Goal: Task Accomplishment & Management: Manage account settings

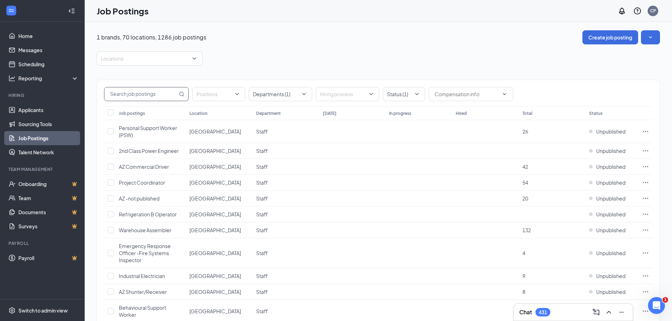
click at [144, 93] on input "text" at bounding box center [140, 93] width 73 height 13
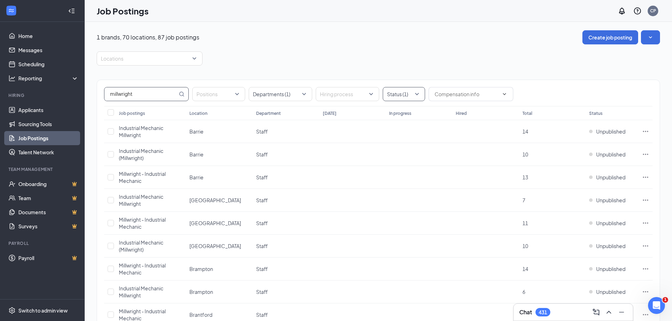
click at [415, 93] on div at bounding box center [400, 94] width 32 height 11
type input "millwright"
click at [390, 130] on div at bounding box center [391, 130] width 6 height 6
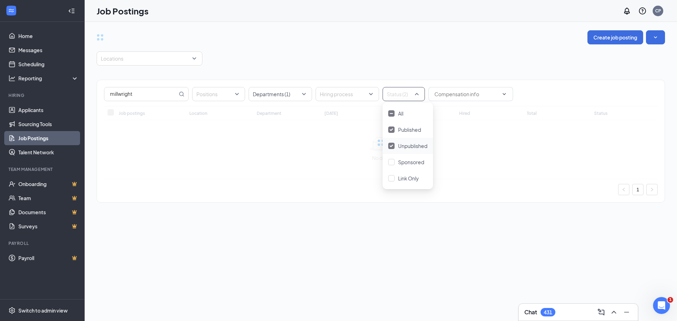
click at [392, 146] on img at bounding box center [392, 146] width 4 height 3
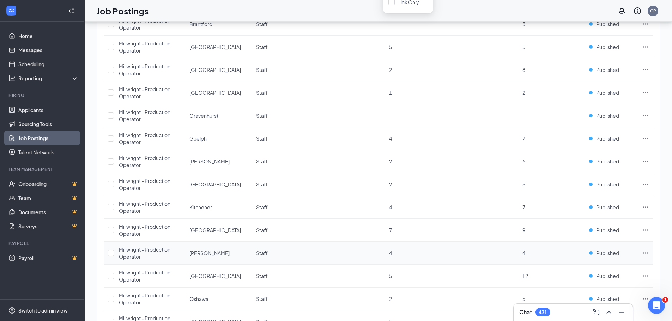
scroll to position [353, 0]
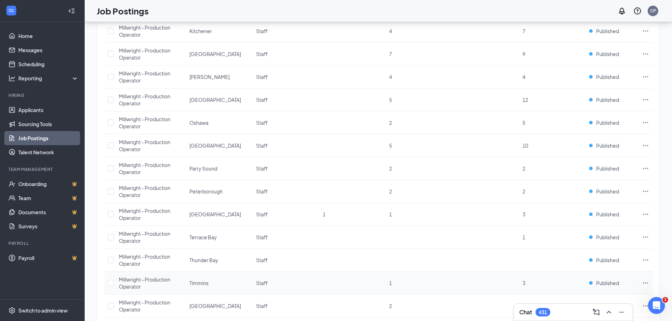
click at [645, 282] on icon "Ellipses" at bounding box center [645, 283] width 7 height 7
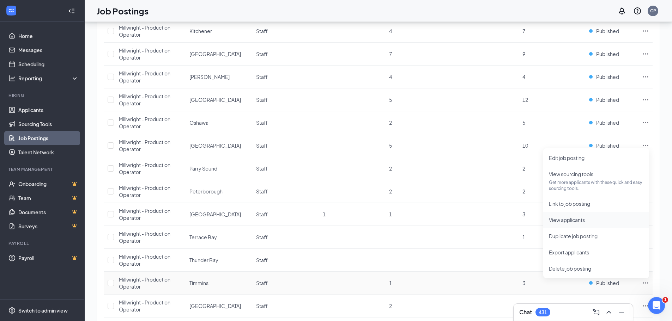
click at [562, 221] on span "View applicants" at bounding box center [567, 220] width 36 height 6
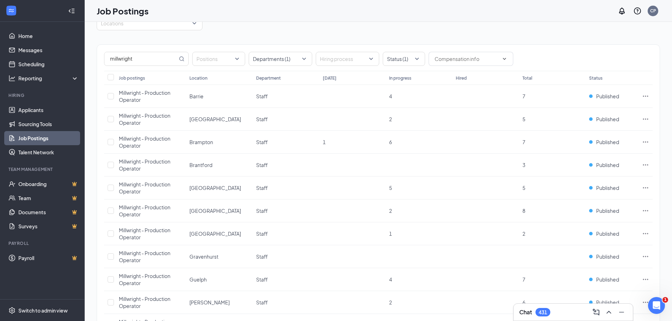
scroll to position [0, 0]
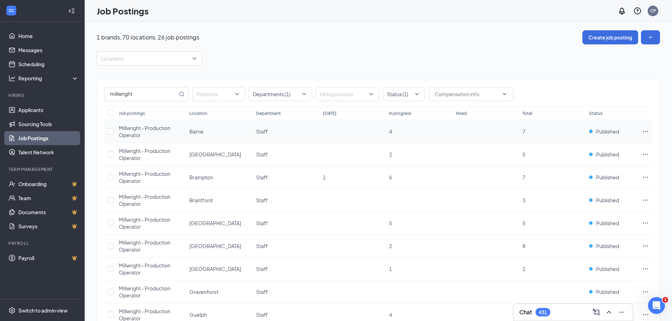
click at [645, 131] on icon "Ellipses" at bounding box center [645, 131] width 7 height 7
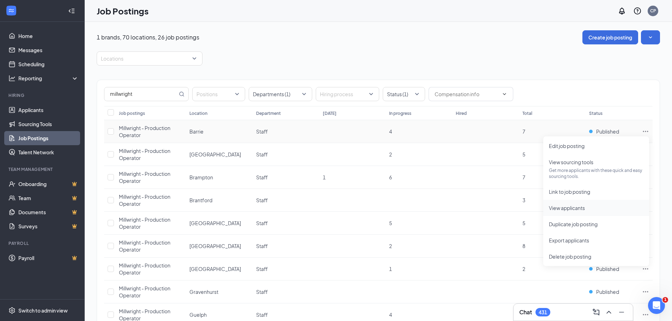
click at [559, 208] on span "View applicants" at bounding box center [567, 208] width 36 height 6
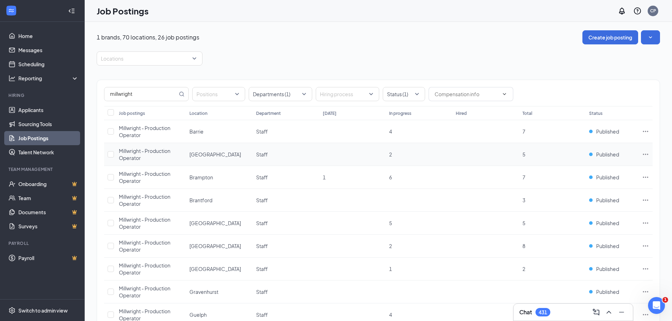
click at [646, 155] on icon "Ellipses" at bounding box center [645, 154] width 7 height 7
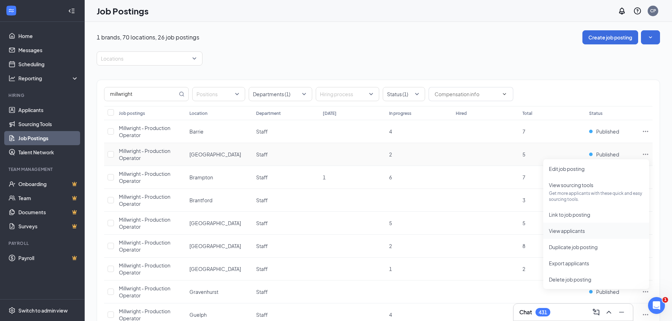
click at [563, 233] on span "View applicants" at bounding box center [567, 231] width 36 height 6
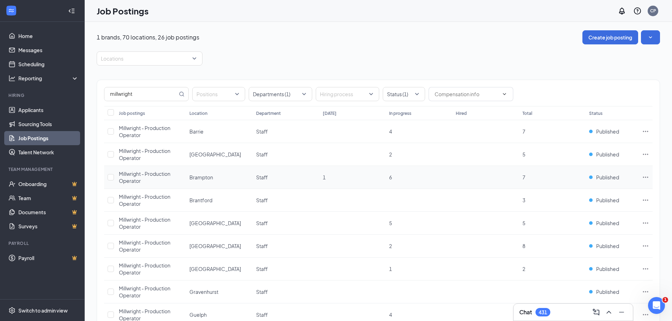
click at [645, 178] on icon "Ellipses" at bounding box center [645, 177] width 5 height 1
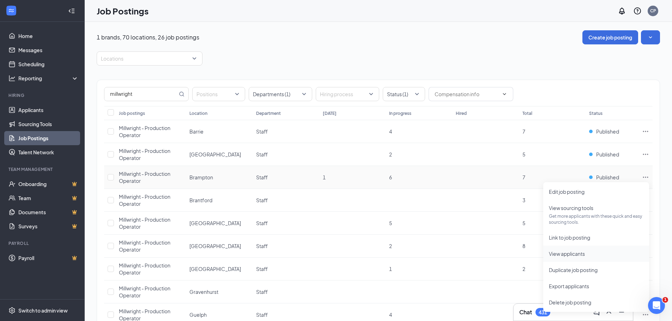
click at [561, 254] on span "View applicants" at bounding box center [567, 254] width 36 height 6
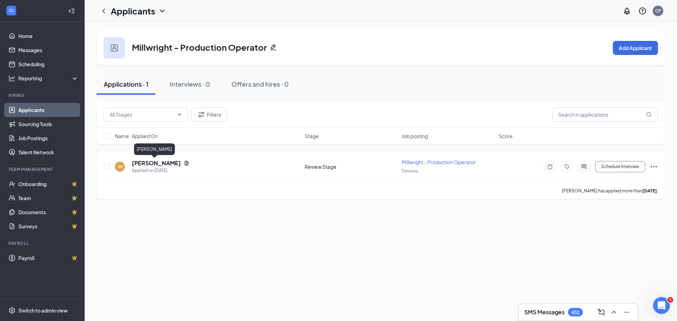
click at [147, 164] on h5 "Jody Millette" at bounding box center [156, 163] width 49 height 8
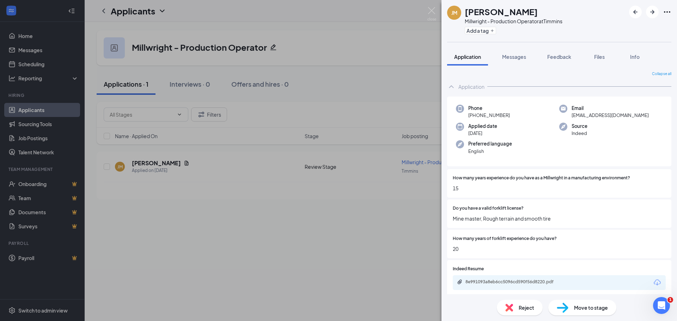
scroll to position [71, 0]
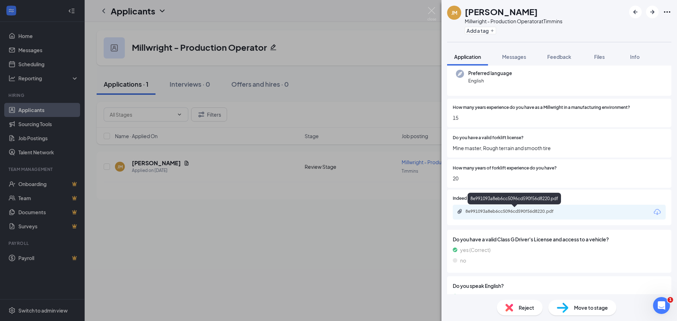
click at [471, 212] on div "8e991093a8eb6cc5096cd590f56d8220.pdf" at bounding box center [514, 212] width 99 height 6
click at [588, 307] on span "Move to stage" at bounding box center [591, 308] width 34 height 8
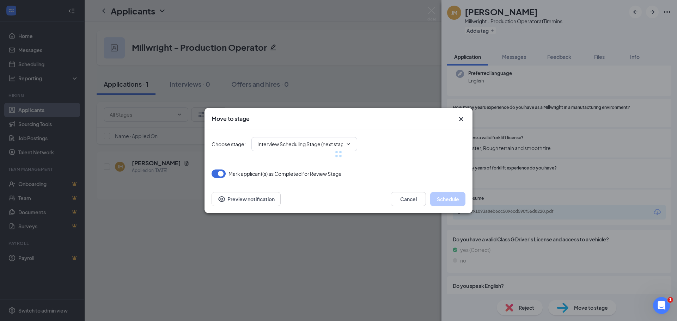
click at [287, 146] on div at bounding box center [339, 154] width 254 height 48
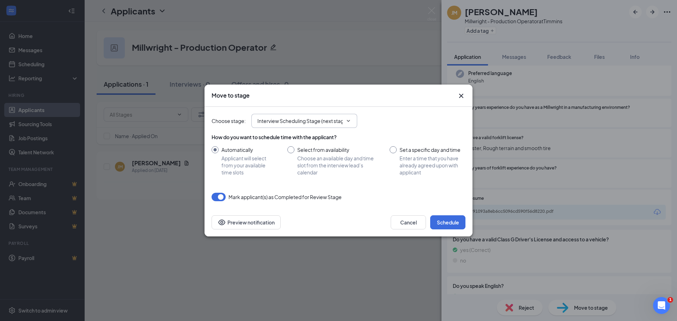
click at [281, 124] on input "Interview Scheduling Stage (next stage)" at bounding box center [299, 121] width 85 height 8
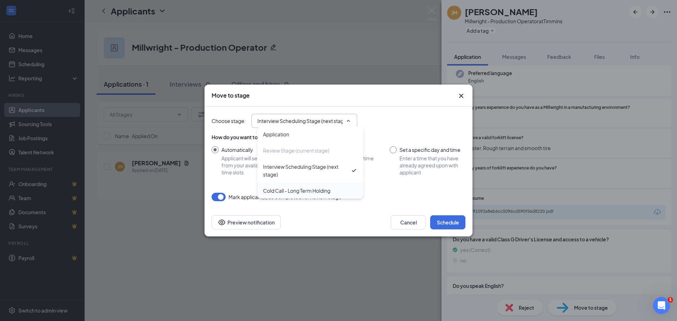
click at [276, 193] on div "Cold Call - Long Term Holding" at bounding box center [296, 191] width 67 height 8
type input "Cold Call - Long Term Holding"
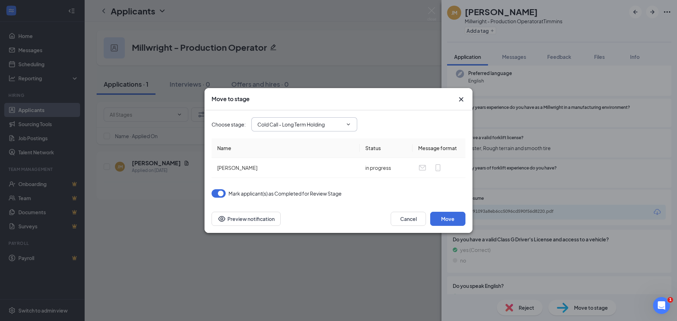
click at [281, 127] on input "Cold Call - Long Term Holding" at bounding box center [299, 125] width 85 height 8
click at [280, 160] on div "Review Stage (current stage)" at bounding box center [310, 154] width 106 height 16
click at [420, 219] on button "Cancel" at bounding box center [408, 219] width 35 height 14
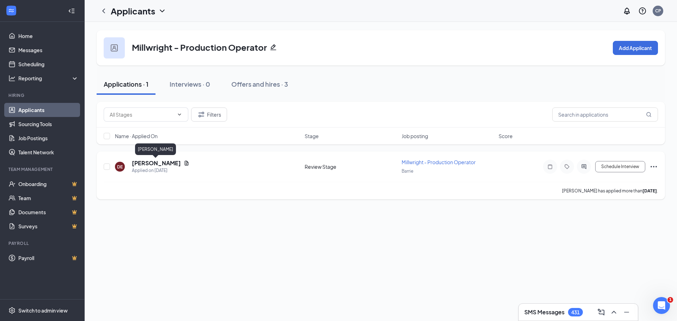
click at [161, 163] on h5 "Damion Edmonds" at bounding box center [156, 163] width 49 height 8
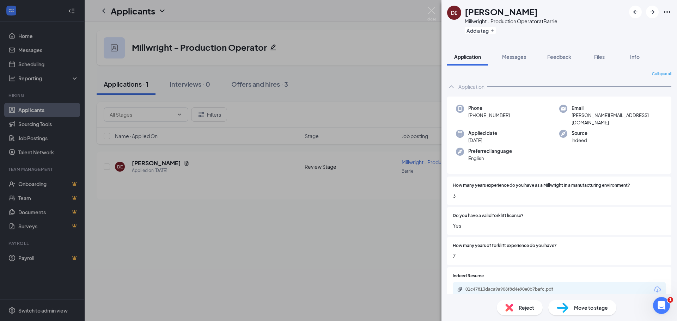
scroll to position [106, 0]
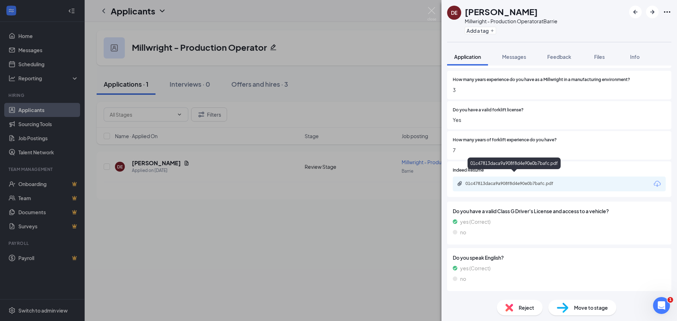
click at [471, 181] on div "01c47813daca9a908f8d4e90e0b7bafc.pdf" at bounding box center [514, 184] width 99 height 6
click at [460, 62] on button "Application" at bounding box center [467, 57] width 41 height 18
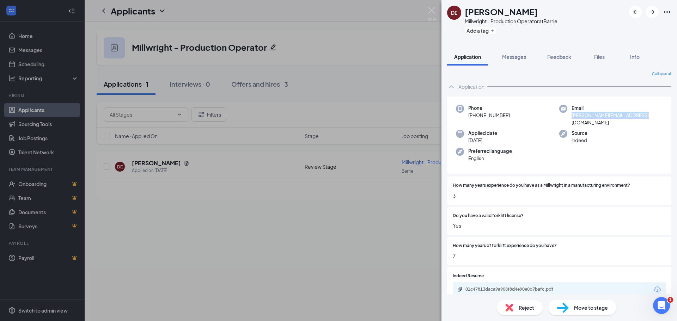
drag, startPoint x: 568, startPoint y: 117, endPoint x: 642, endPoint y: 118, distance: 74.1
click at [652, 116] on div "Email damion-edmonds18@hotmail.com" at bounding box center [610, 116] width 103 height 22
copy span "damion-edmonds18@hotmail.com"
drag, startPoint x: 470, startPoint y: 114, endPoint x: 511, endPoint y: 114, distance: 40.9
click at [511, 114] on div "Phone +1 (705) 984-6618" at bounding box center [507, 116] width 103 height 22
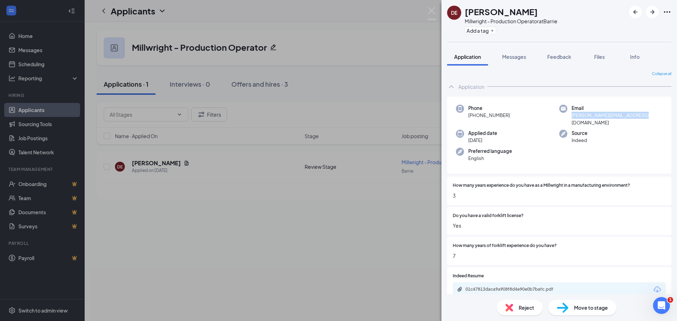
copy span "1 (705) 984-6618"
click at [575, 307] on span "Move to stage" at bounding box center [591, 308] width 34 height 8
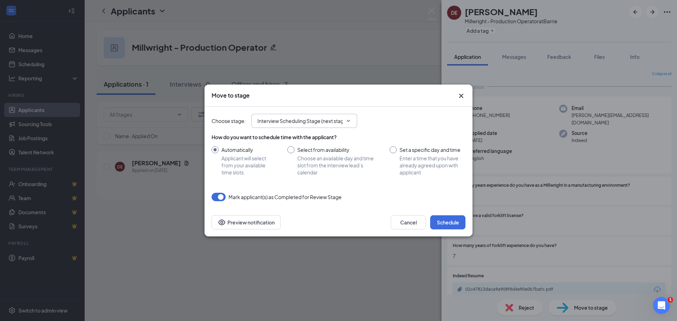
click at [275, 124] on input "Interview Scheduling Stage (next stage)" at bounding box center [299, 121] width 85 height 8
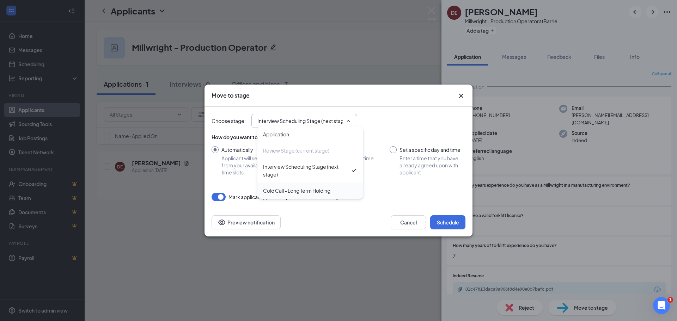
click at [290, 191] on div "Cold Call - Long Term Holding" at bounding box center [296, 191] width 67 height 8
type input "Cold Call - Long Term Holding"
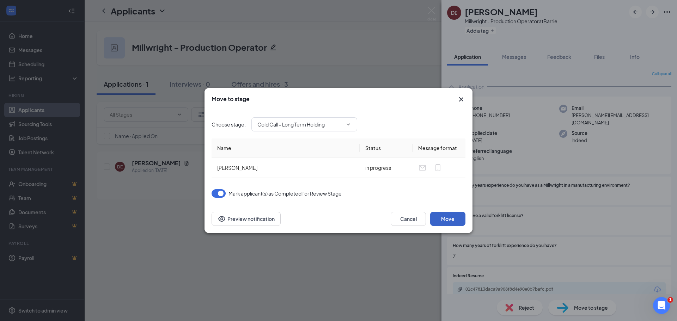
click at [446, 219] on button "Move" at bounding box center [447, 219] width 35 height 14
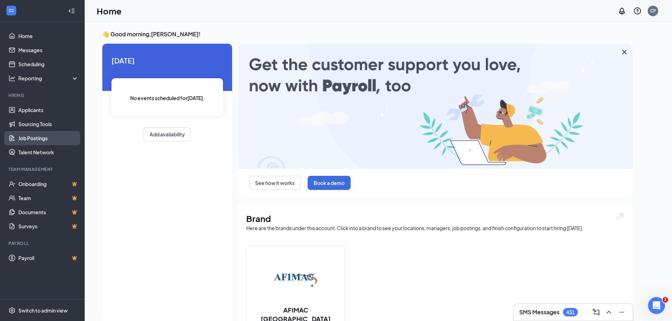
click at [31, 137] on link "Job Postings" at bounding box center [48, 138] width 60 height 14
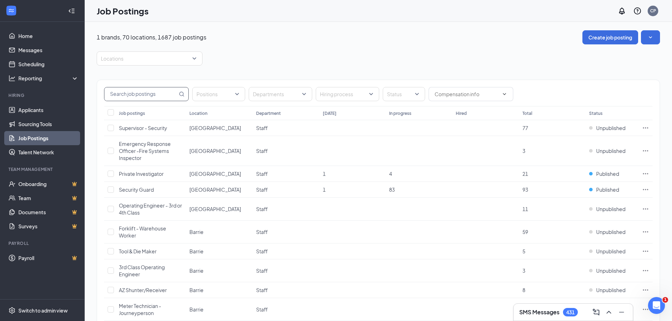
click at [159, 95] on input "text" at bounding box center [140, 93] width 73 height 13
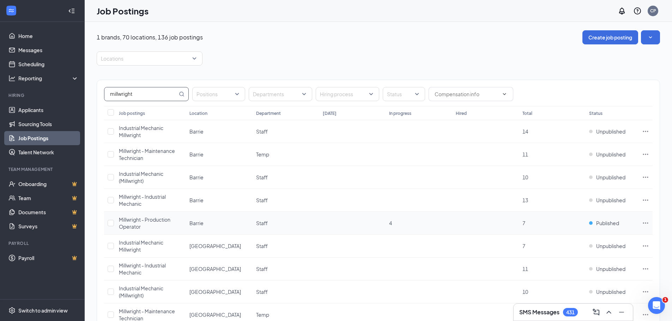
type input "millwright"
click at [145, 220] on span "Millwright - Production Operator" at bounding box center [144, 223] width 51 height 13
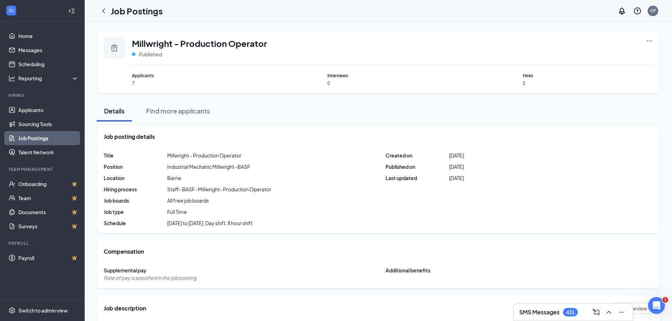
scroll to position [176, 0]
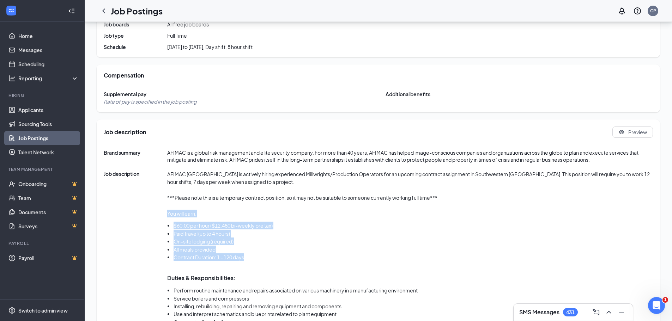
drag, startPoint x: 167, startPoint y: 212, endPoint x: 249, endPoint y: 258, distance: 93.5
copy div "You will earn: $60.00 per hour ($12,480 bi-weekly pre tax) Paid Travel (up to 4…"
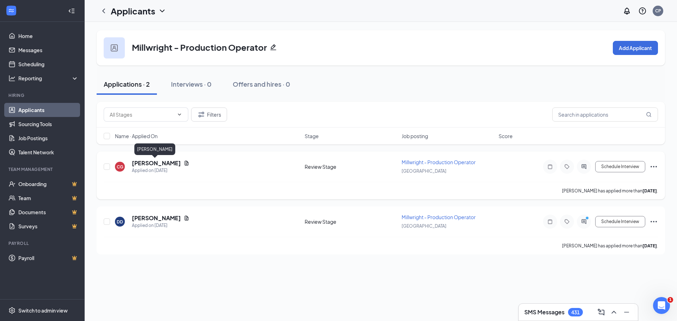
click at [158, 164] on h5 "[PERSON_NAME]" at bounding box center [156, 163] width 49 height 8
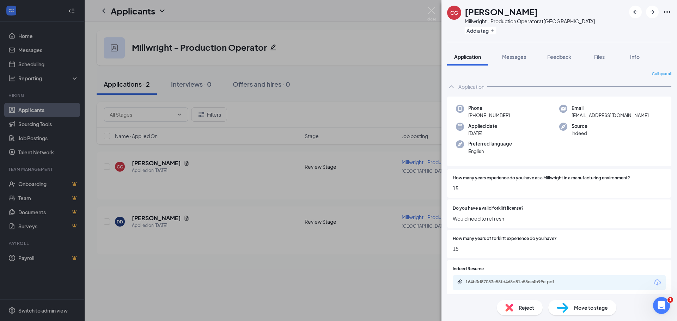
scroll to position [35, 0]
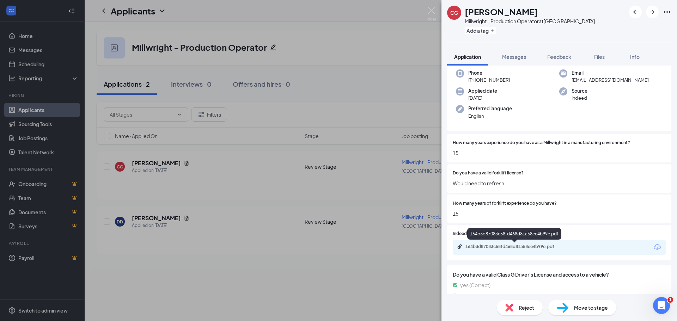
click at [489, 246] on div "164b3d87083c58fd468d81a58ee4b99e.pdf" at bounding box center [514, 247] width 99 height 6
drag, startPoint x: 569, startPoint y: 80, endPoint x: 620, endPoint y: 81, distance: 50.1
click at [620, 81] on div "Email [EMAIL_ADDRESS][DOMAIN_NAME]" at bounding box center [610, 76] width 103 height 14
copy span "[EMAIL_ADDRESS][DOMAIN_NAME]"
drag, startPoint x: 476, startPoint y: 80, endPoint x: 517, endPoint y: 80, distance: 41.3
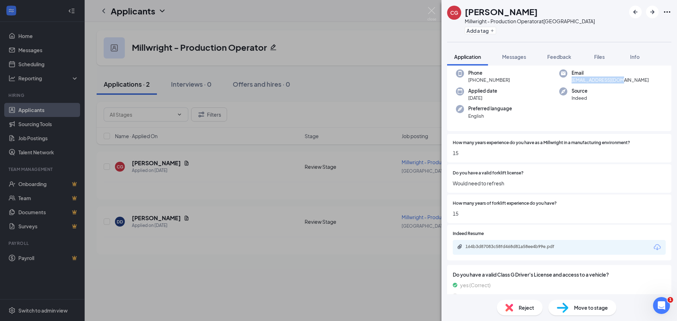
click at [517, 80] on div "Phone [PHONE_NUMBER]" at bounding box center [507, 76] width 103 height 14
copy span "[PHONE_NUMBER]"
click at [592, 307] on span "Move to stage" at bounding box center [591, 308] width 34 height 8
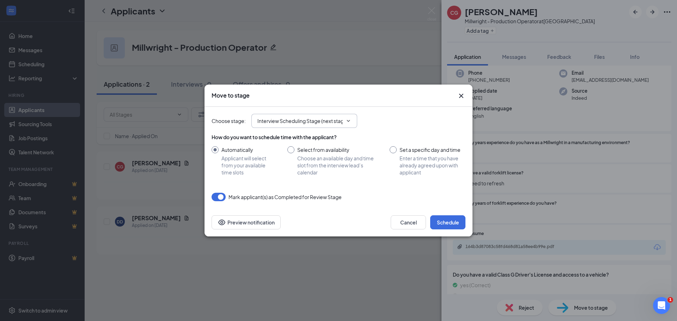
click at [284, 123] on input "Interview Scheduling Stage (next stage)" at bounding box center [299, 121] width 85 height 8
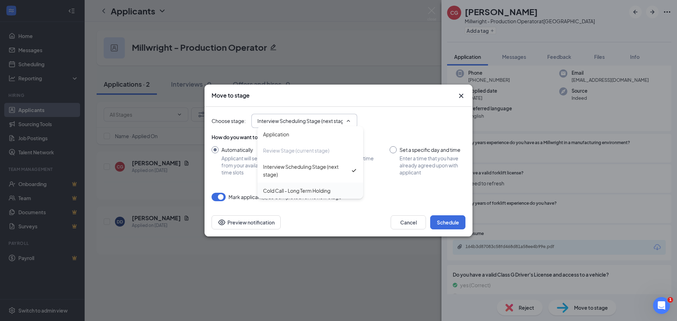
click at [282, 188] on div "Cold Call - Long Term Holding" at bounding box center [296, 191] width 67 height 8
type input "Cold Call - Long Term Holding"
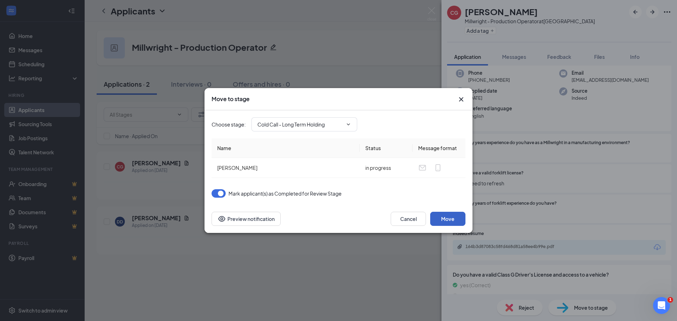
click at [450, 214] on button "Move" at bounding box center [447, 219] width 35 height 14
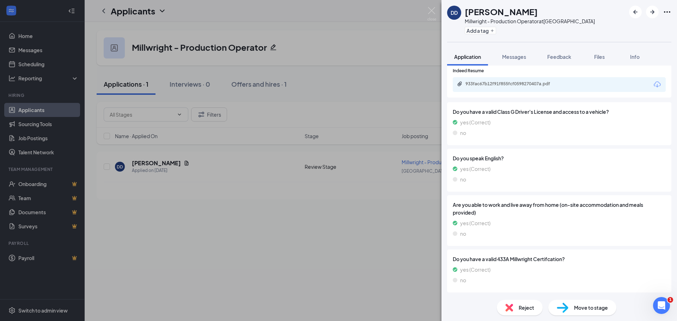
scroll to position [92, 0]
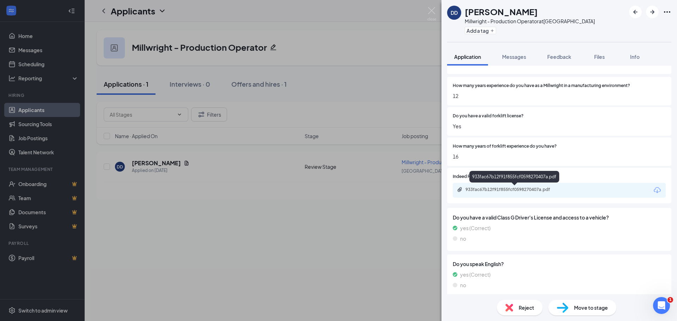
click at [482, 190] on div "933fac67b12f91f855fcf0598270407a.pdf" at bounding box center [514, 190] width 99 height 6
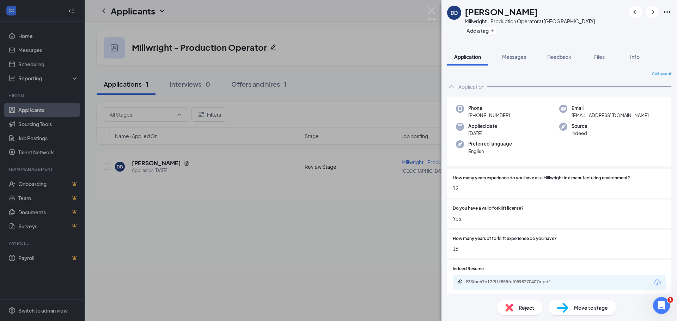
drag, startPoint x: 475, startPoint y: 114, endPoint x: 519, endPoint y: 114, distance: 43.4
click at [519, 114] on div "Phone [PHONE_NUMBER]" at bounding box center [507, 112] width 103 height 14
copy span "[PHONE_NUMBER]"
drag, startPoint x: 571, startPoint y: 117, endPoint x: 627, endPoint y: 116, distance: 56.8
click at [627, 116] on div "Email [EMAIL_ADDRESS][DOMAIN_NAME]" at bounding box center [610, 112] width 103 height 14
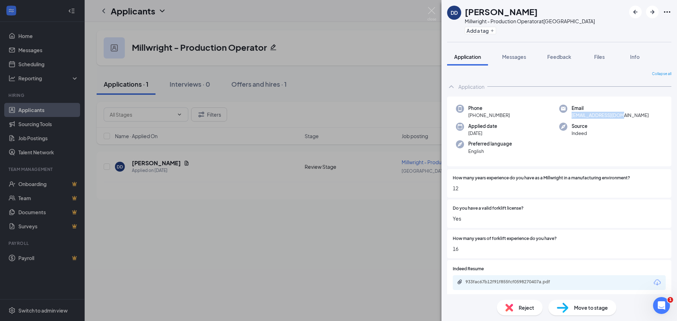
copy span "[EMAIL_ADDRESS][DOMAIN_NAME]"
click at [572, 307] on div "Move to stage" at bounding box center [582, 308] width 68 height 16
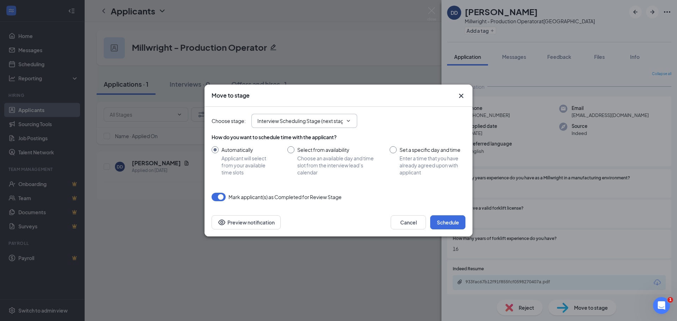
click at [288, 121] on input "Interview Scheduling Stage (next stage)" at bounding box center [299, 121] width 85 height 8
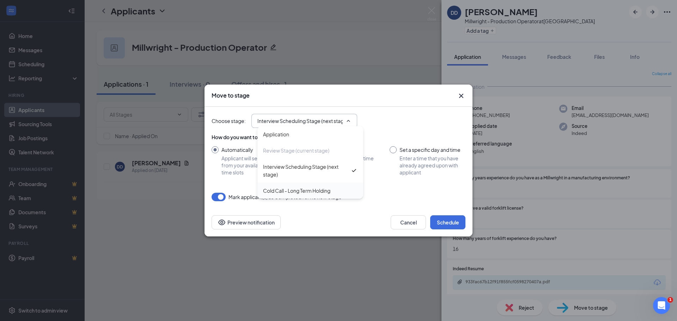
click at [282, 190] on div "Cold Call - Long Term Holding" at bounding box center [296, 191] width 67 height 8
type input "Cold Call - Long Term Holding"
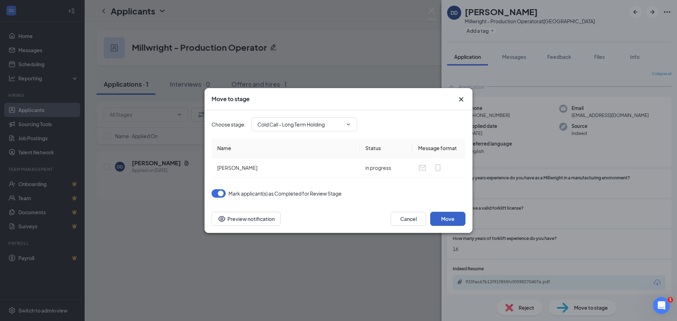
click at [447, 220] on button "Move" at bounding box center [447, 219] width 35 height 14
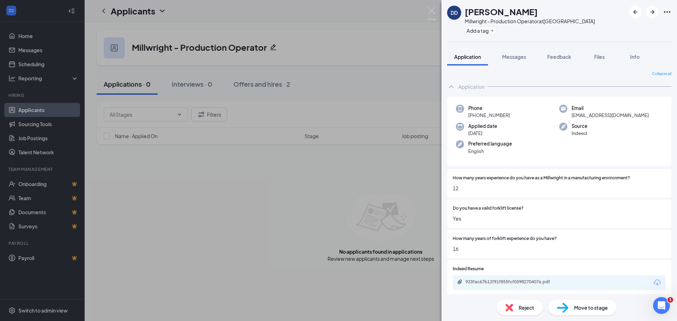
click at [353, 45] on div "DD [PERSON_NAME] - Production Operator at [GEOGRAPHIC_DATA] Add a tag Applicati…" at bounding box center [338, 160] width 677 height 321
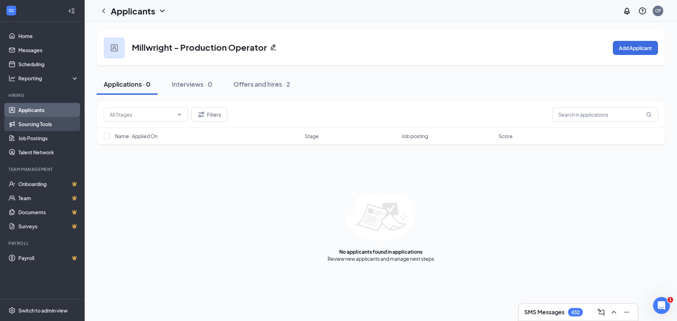
click at [45, 121] on link "Sourcing Tools" at bounding box center [48, 124] width 60 height 14
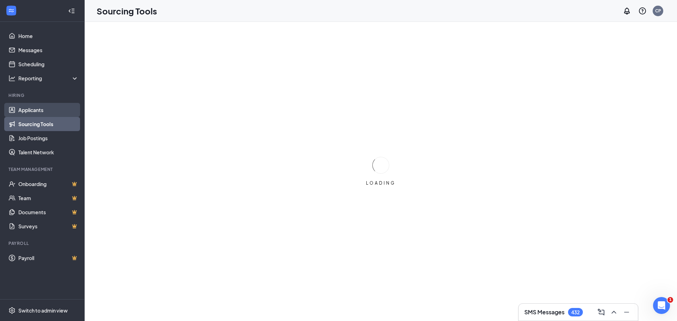
click at [39, 111] on link "Applicants" at bounding box center [48, 110] width 60 height 14
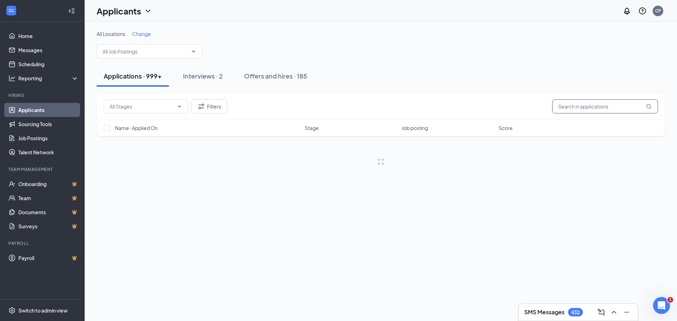
click at [594, 107] on input "text" at bounding box center [605, 106] width 106 height 14
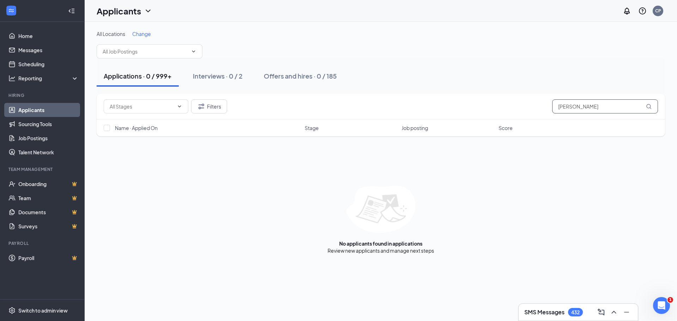
type input "[PERSON_NAME]"
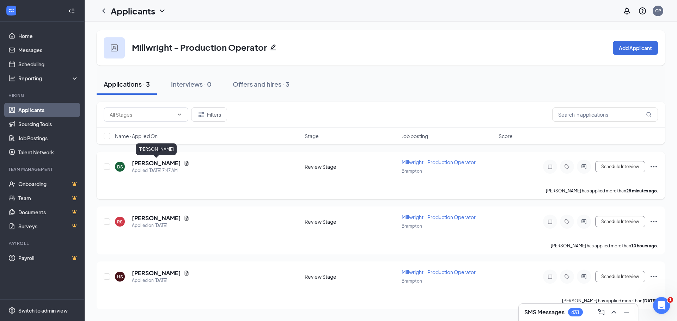
click at [152, 164] on h5 "Dariusz Skowronski" at bounding box center [156, 163] width 49 height 8
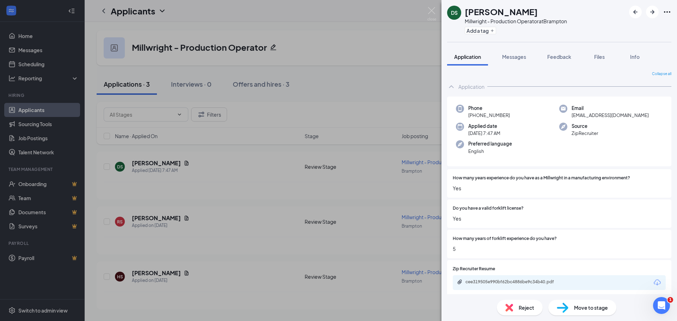
scroll to position [71, 0]
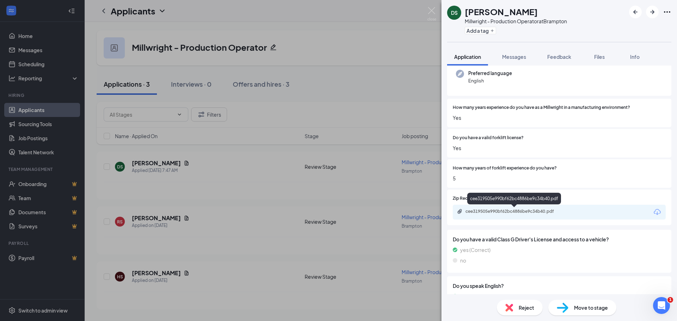
click at [490, 213] on div "cee319505e990bf62bc4886be9c34b40.pdf" at bounding box center [514, 212] width 99 height 6
click at [524, 309] on span "Reject" at bounding box center [527, 308] width 16 height 8
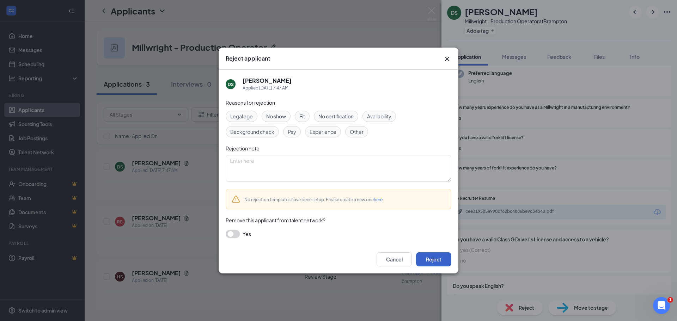
click at [441, 260] on button "Reject" at bounding box center [433, 259] width 35 height 14
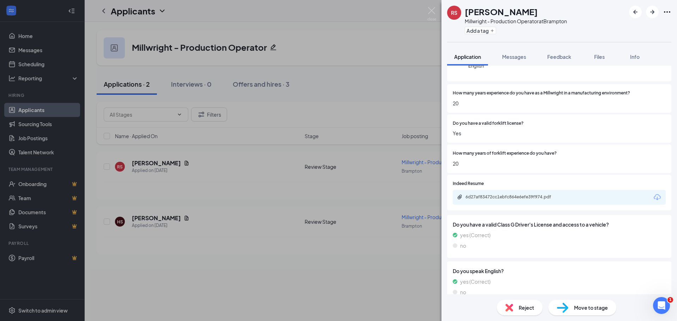
scroll to position [22, 0]
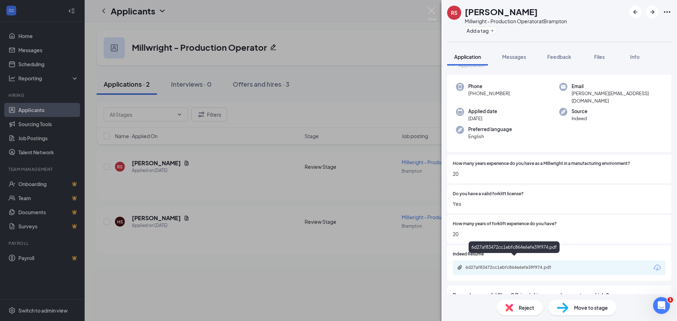
click at [505, 265] on div "6d27af83472cc1ebfc864e6efe39f974.pdf" at bounding box center [514, 268] width 99 height 6
click at [167, 219] on div "RS Rajvinder Singh Millwright - Production Operator at Brampton Add a tag Appli…" at bounding box center [338, 160] width 677 height 321
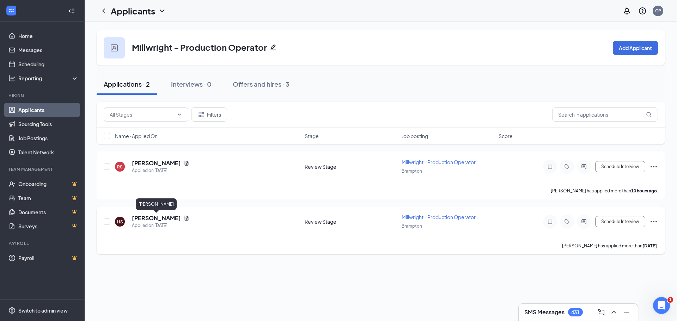
click at [155, 219] on h5 "HARVINDER SINGH" at bounding box center [156, 218] width 49 height 8
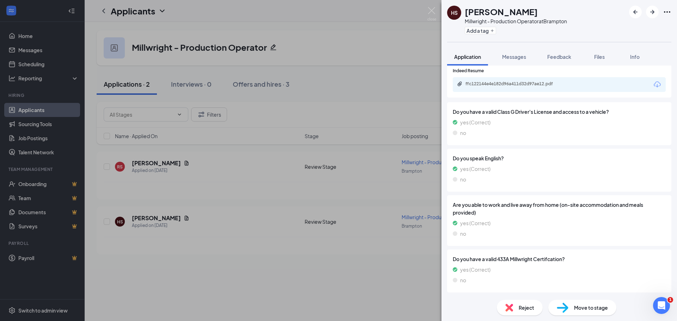
scroll to position [42, 0]
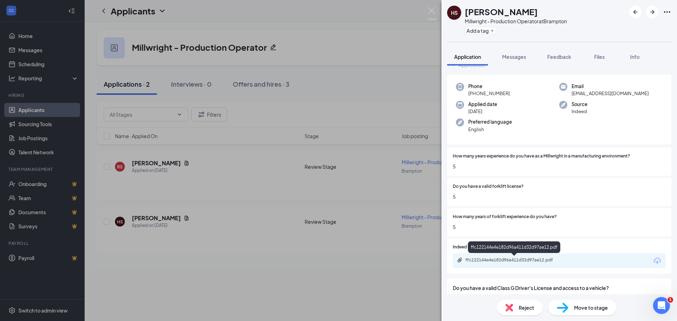
click at [485, 259] on div "ffc122144e4e182d96a411d32d97ae12.pdf" at bounding box center [514, 260] width 99 height 6
click at [518, 309] on div "Reject" at bounding box center [520, 308] width 46 height 16
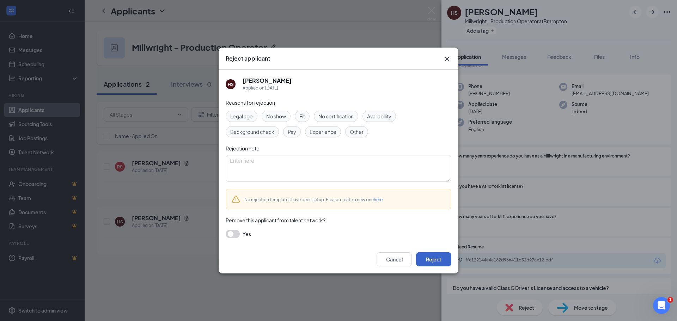
click at [428, 259] on button "Reject" at bounding box center [433, 259] width 35 height 14
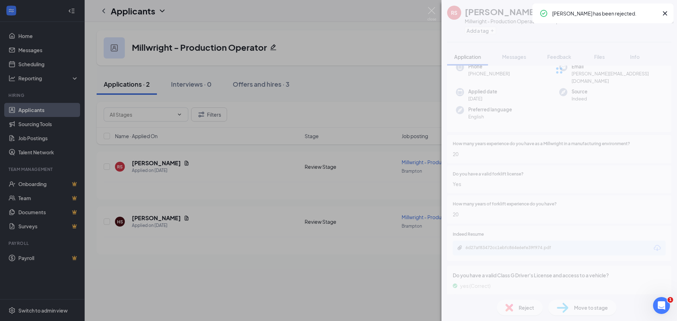
scroll to position [22, 0]
